Goal: Task Accomplishment & Management: Use online tool/utility

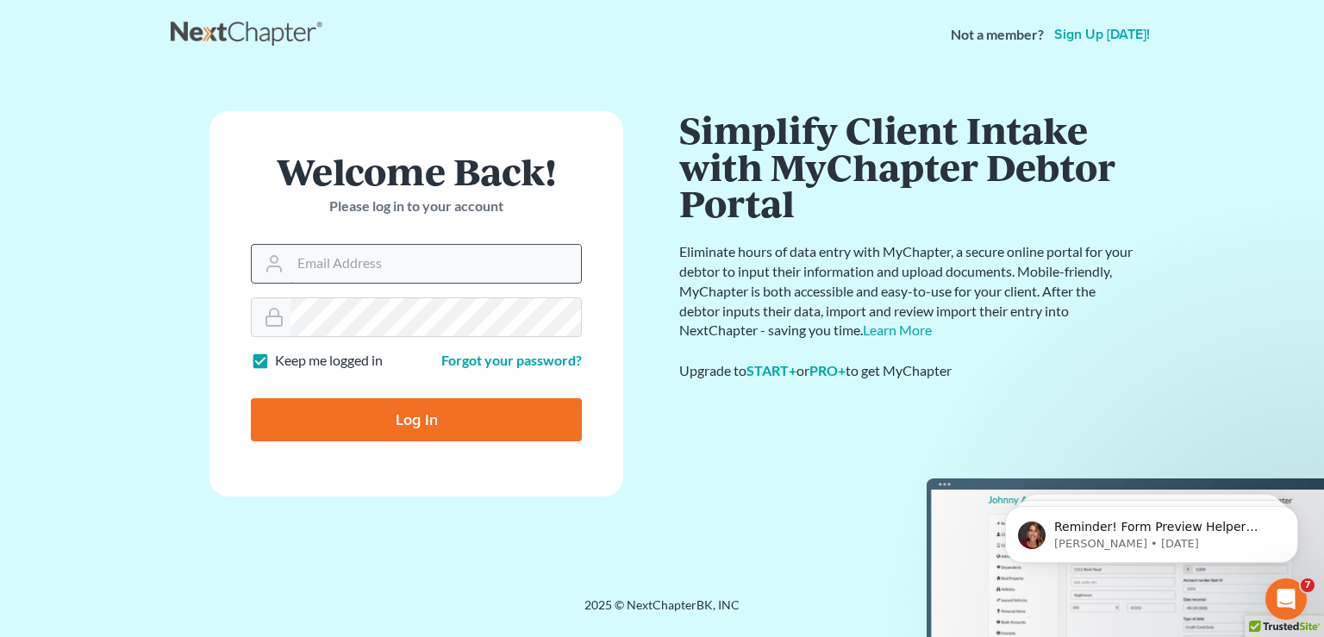
click at [483, 273] on input "Email Address" at bounding box center [436, 264] width 291 height 38
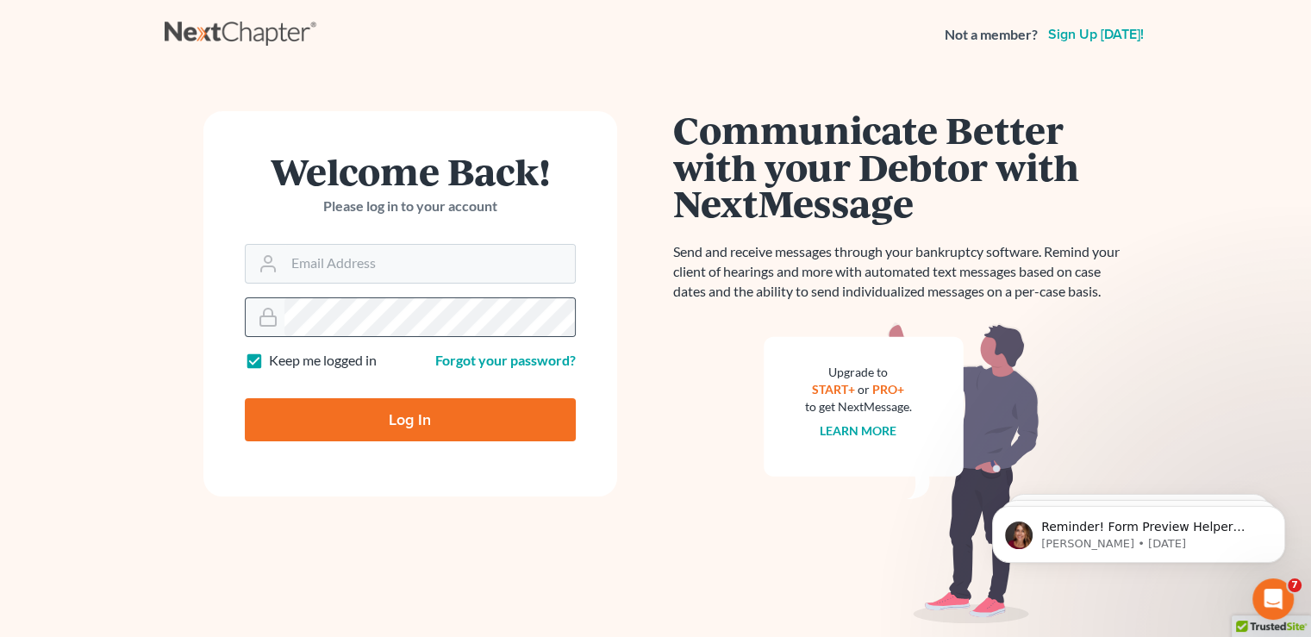
drag, startPoint x: 607, startPoint y: 294, endPoint x: 283, endPoint y: 322, distance: 325.4
click at [280, 320] on div at bounding box center [265, 317] width 39 height 38
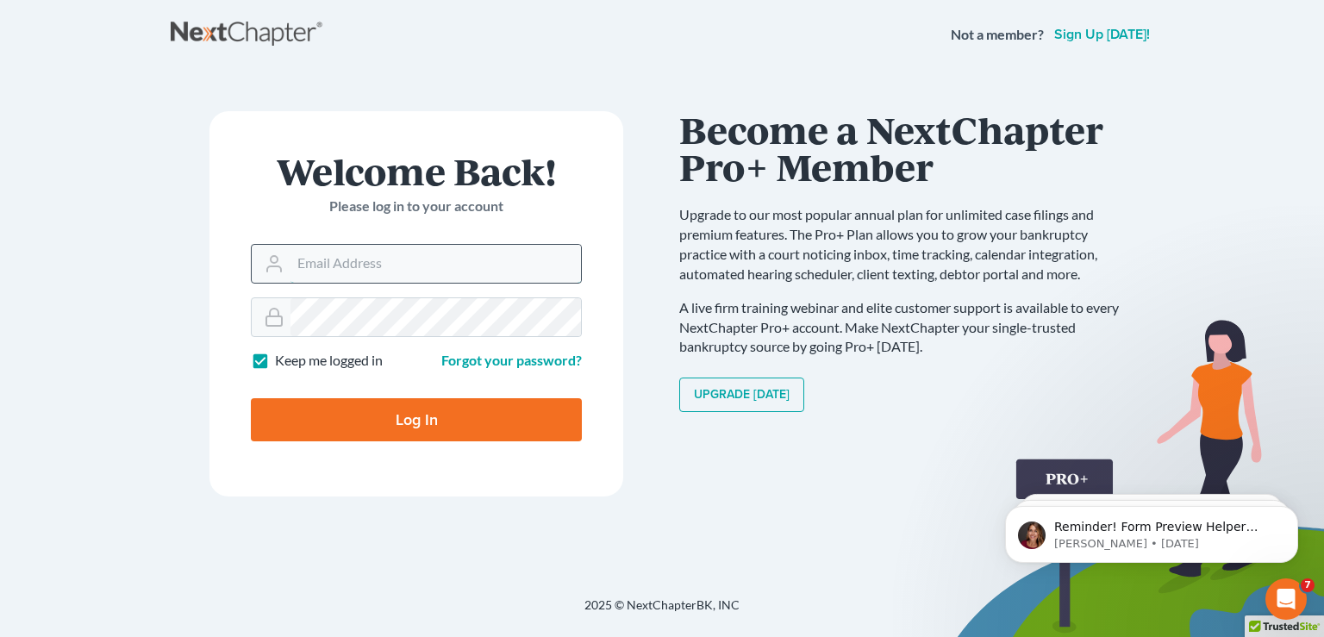
click at [387, 271] on input "Email Address" at bounding box center [436, 264] width 291 height 38
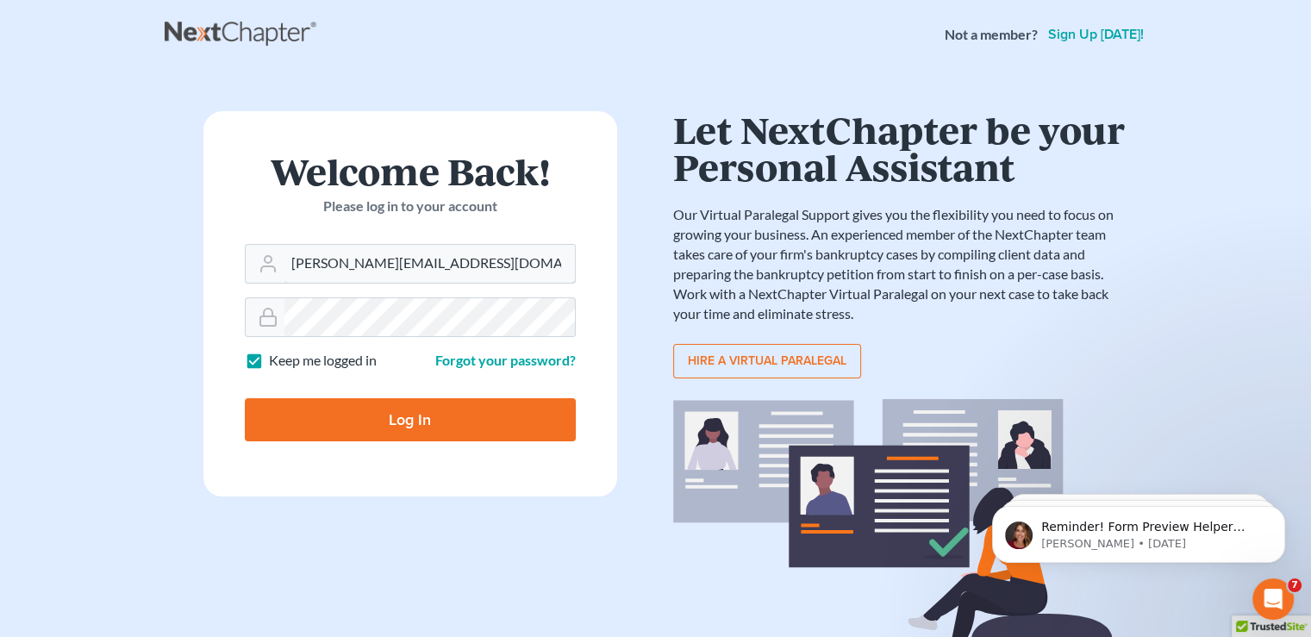
type input "[PERSON_NAME][EMAIL_ADDRESS][DOMAIN_NAME]"
click at [494, 416] on input "Log In" at bounding box center [410, 419] width 331 height 43
type input "Thinking..."
click at [359, 276] on input "Email Address" at bounding box center [430, 264] width 291 height 38
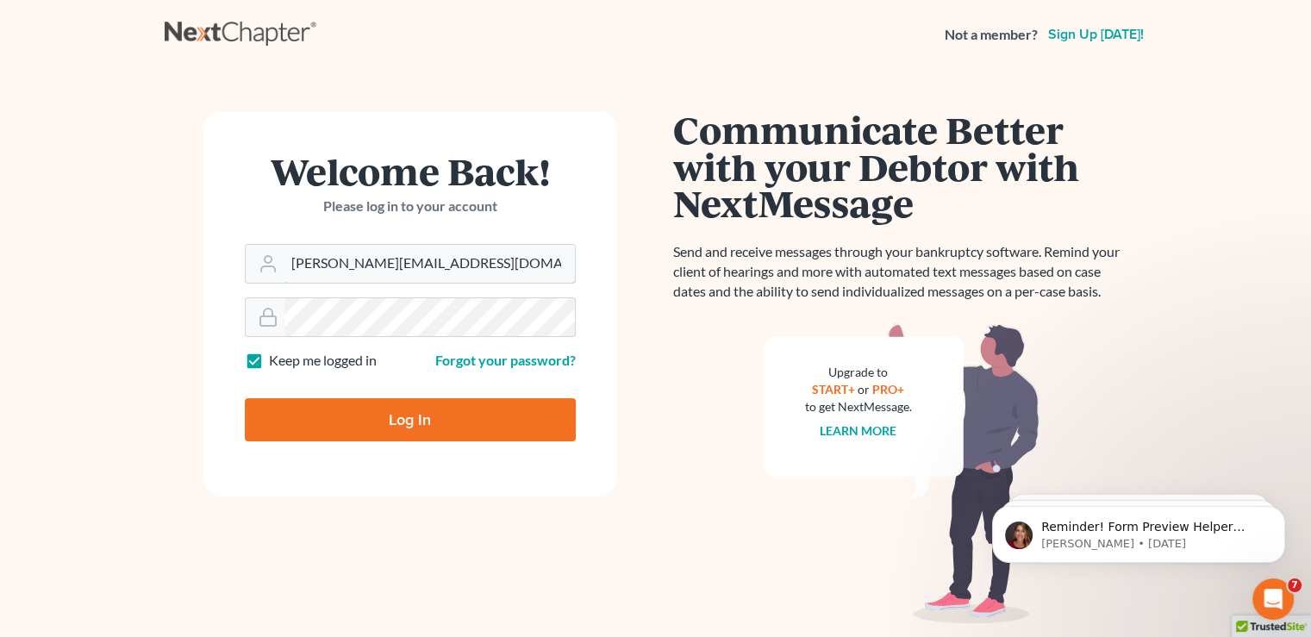
type input "[PERSON_NAME][EMAIL_ADDRESS][DOMAIN_NAME]"
click at [415, 414] on input "Log In" at bounding box center [410, 419] width 331 height 43
type input "Thinking..."
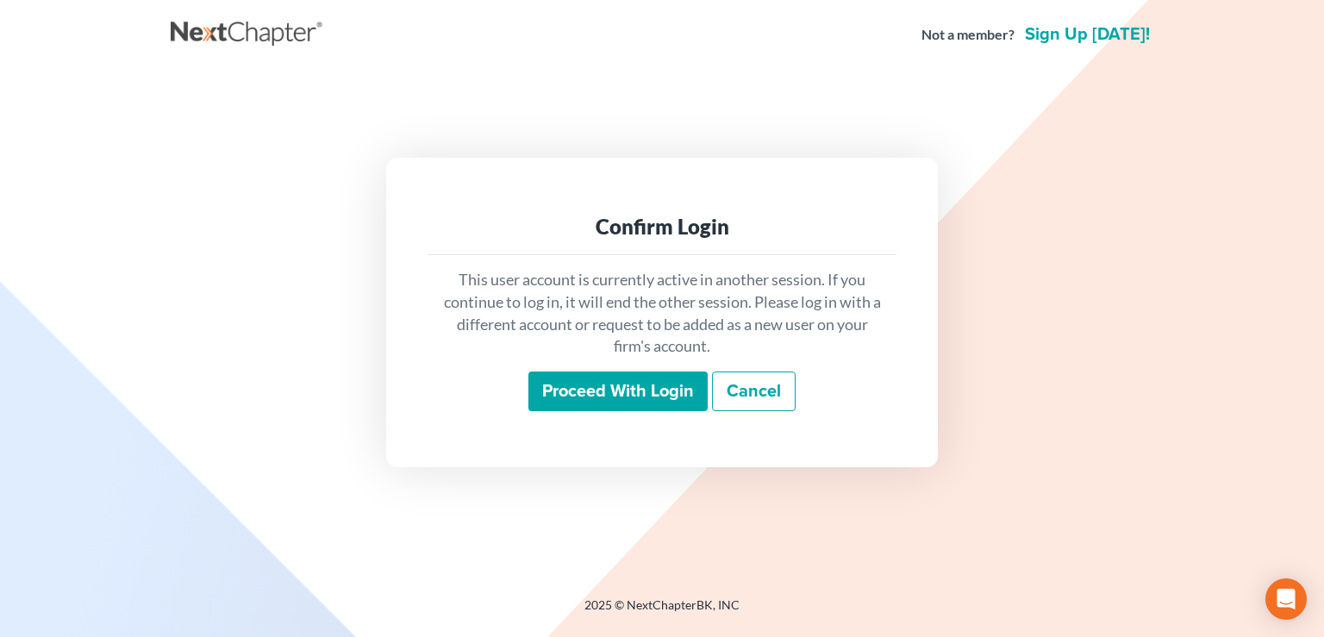
click at [645, 391] on input "Proceed with login" at bounding box center [618, 392] width 179 height 40
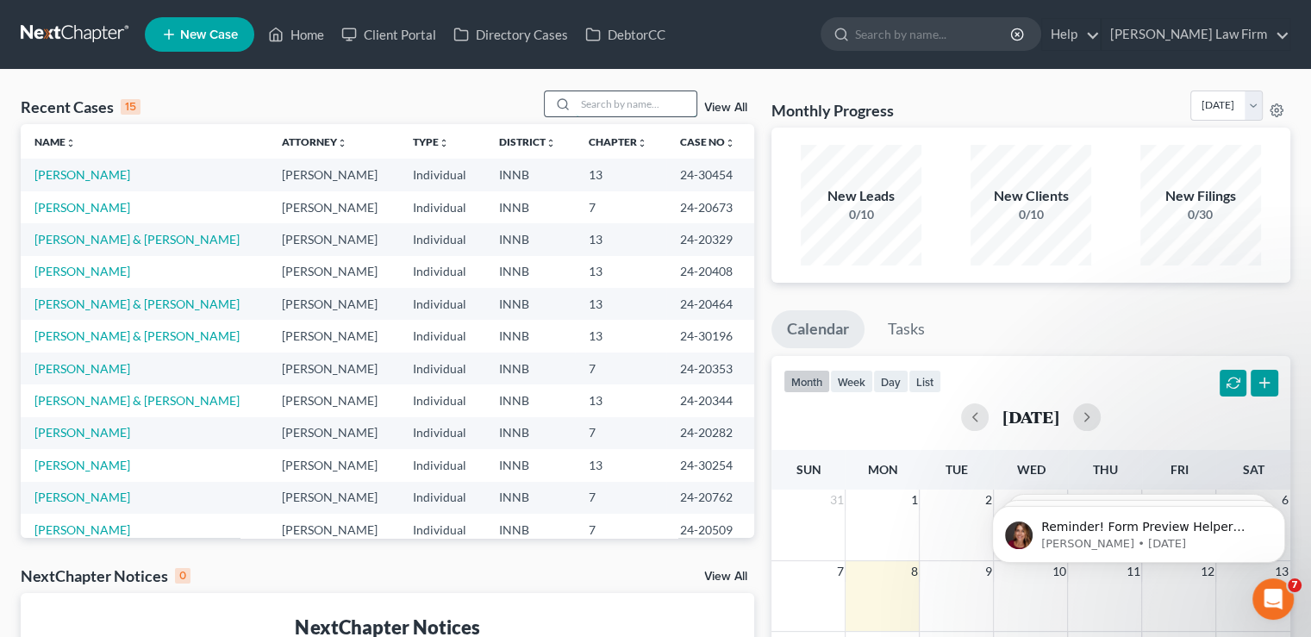
click at [585, 108] on input "search" at bounding box center [636, 103] width 121 height 25
type input "[PERSON_NAME]"
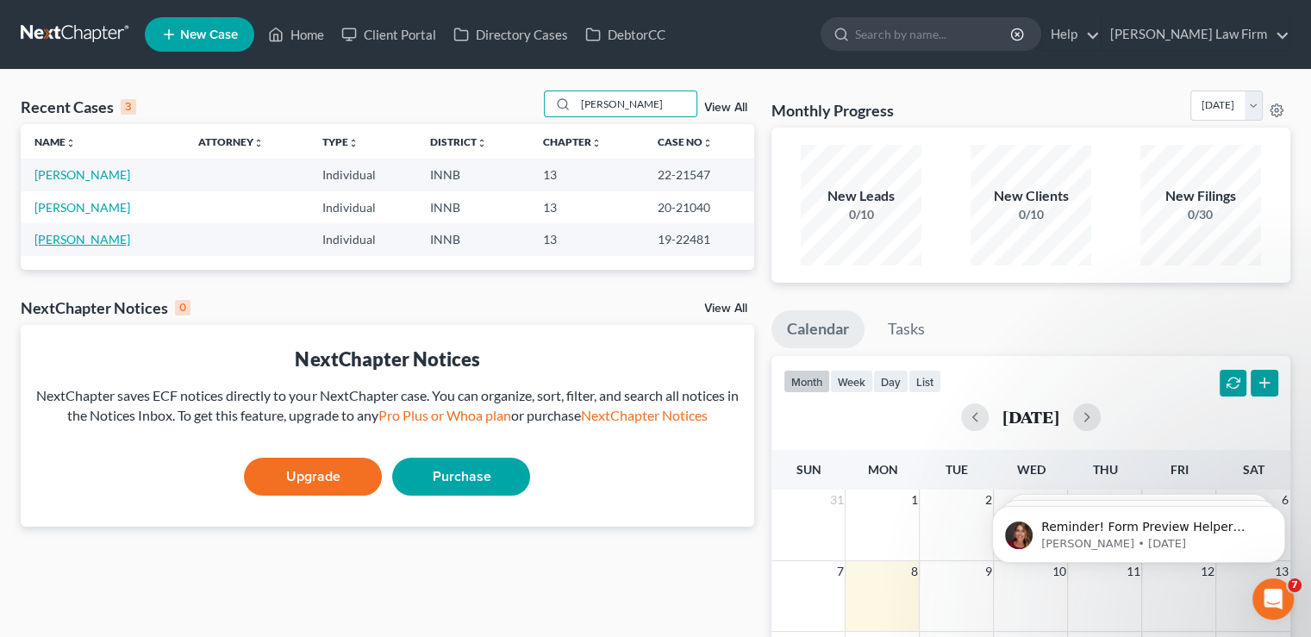
click at [80, 234] on link "Hanna, Danielle" at bounding box center [82, 239] width 96 height 15
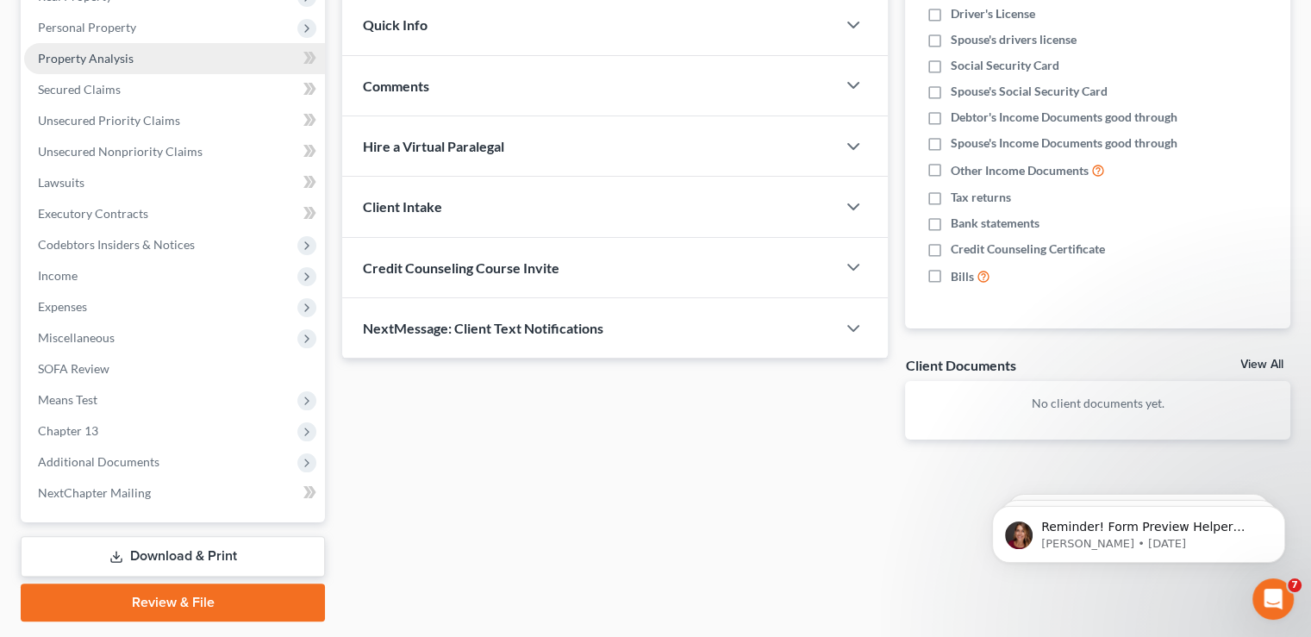
scroll to position [340, 0]
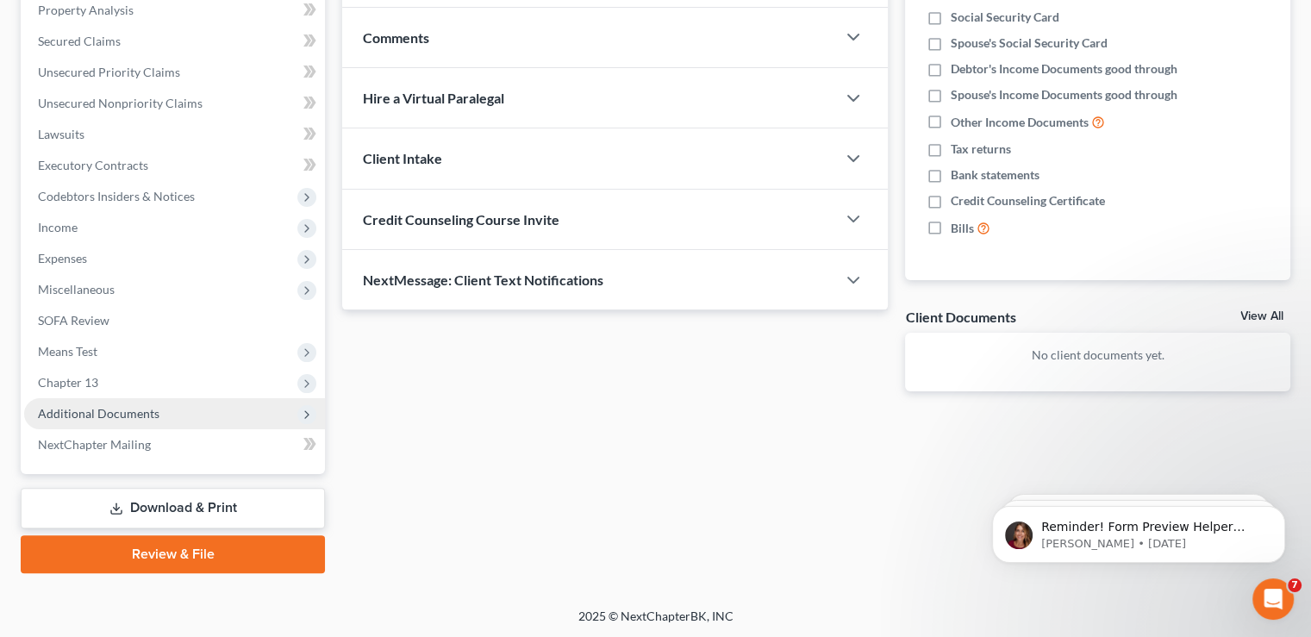
click at [139, 410] on span "Additional Documents" at bounding box center [99, 413] width 122 height 15
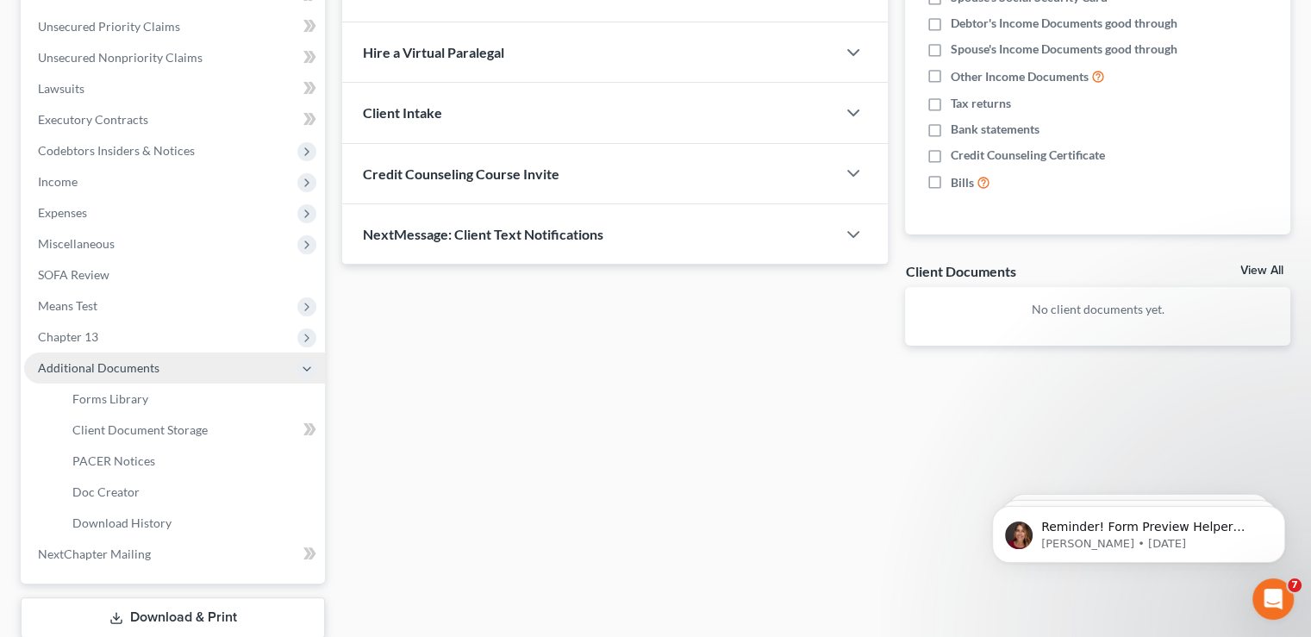
scroll to position [426, 0]
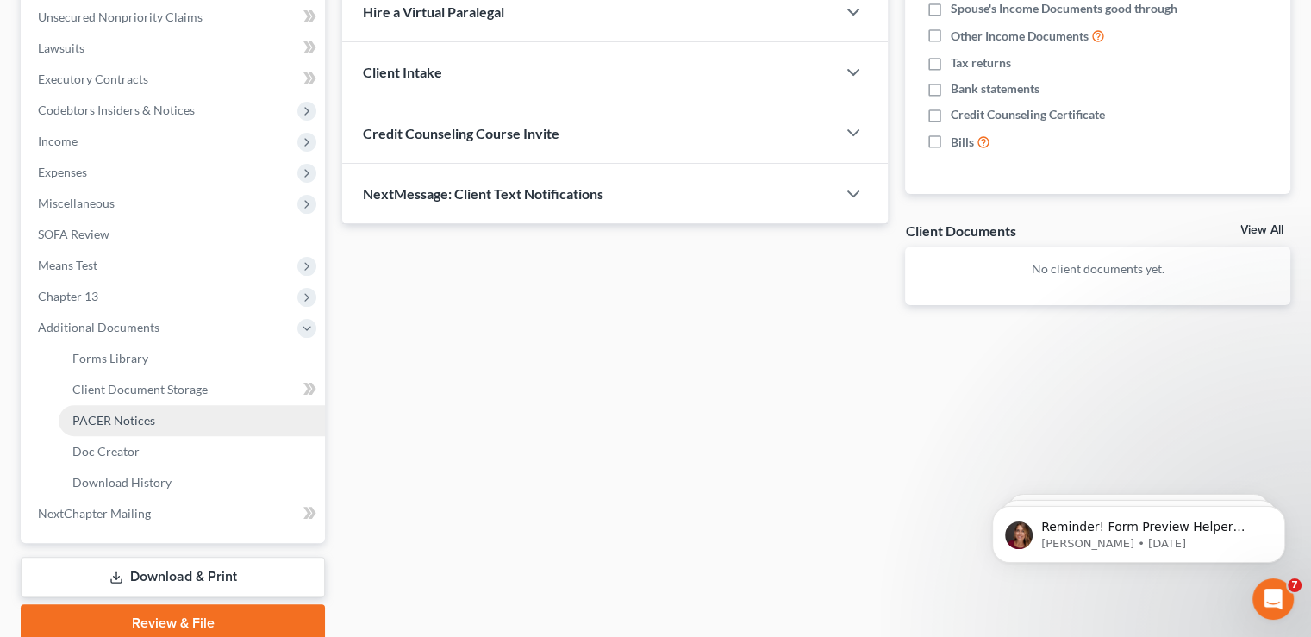
click at [139, 413] on span "PACER Notices" at bounding box center [113, 420] width 83 height 15
